Goal: Information Seeking & Learning: Learn about a topic

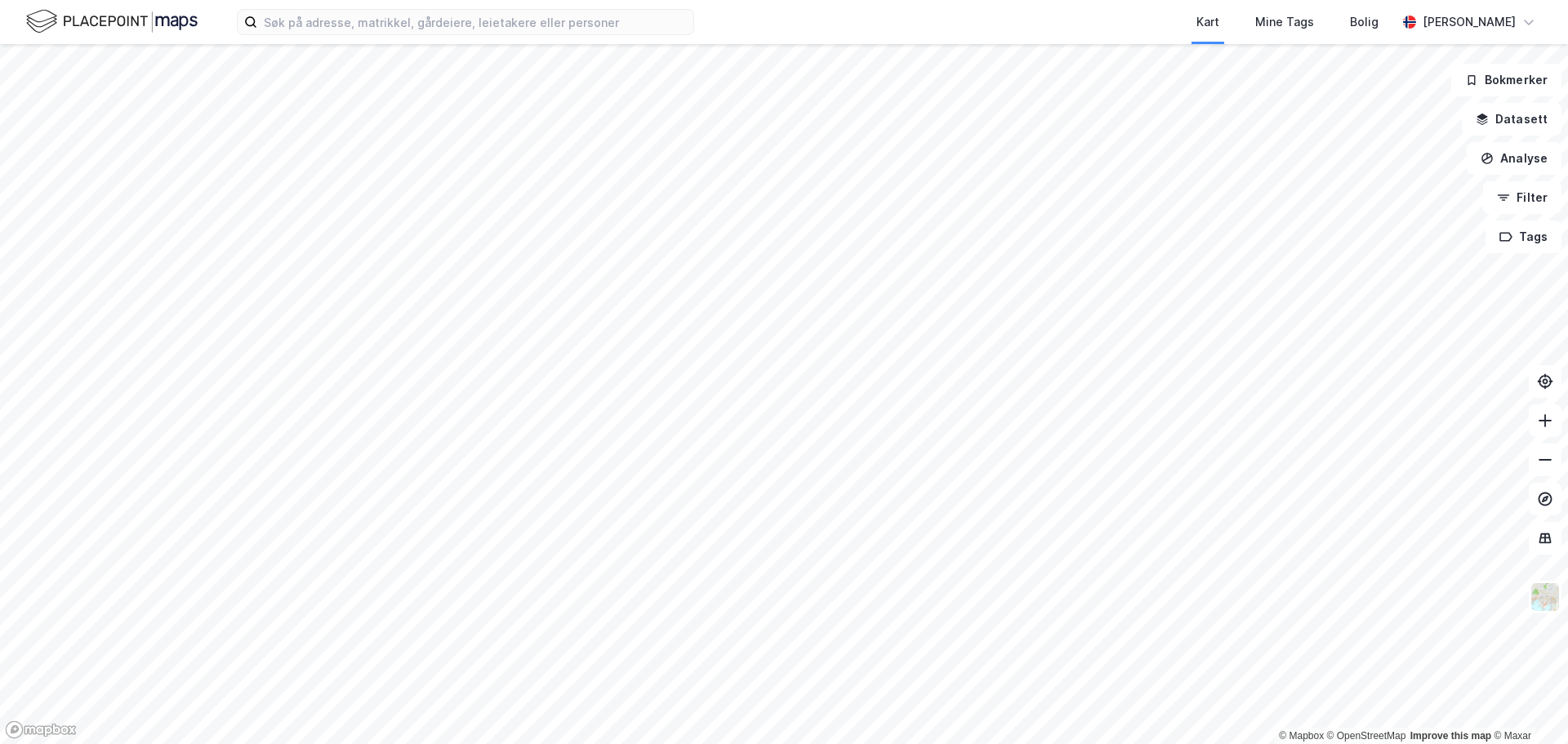
click at [1032, 743] on html "Kart Mine Tags [PERSON_NAME] © Mapbox © OpenStreetMap Improve this map © Maxar …" at bounding box center [784, 372] width 1568 height 744
